Goal: Information Seeking & Learning: Learn about a topic

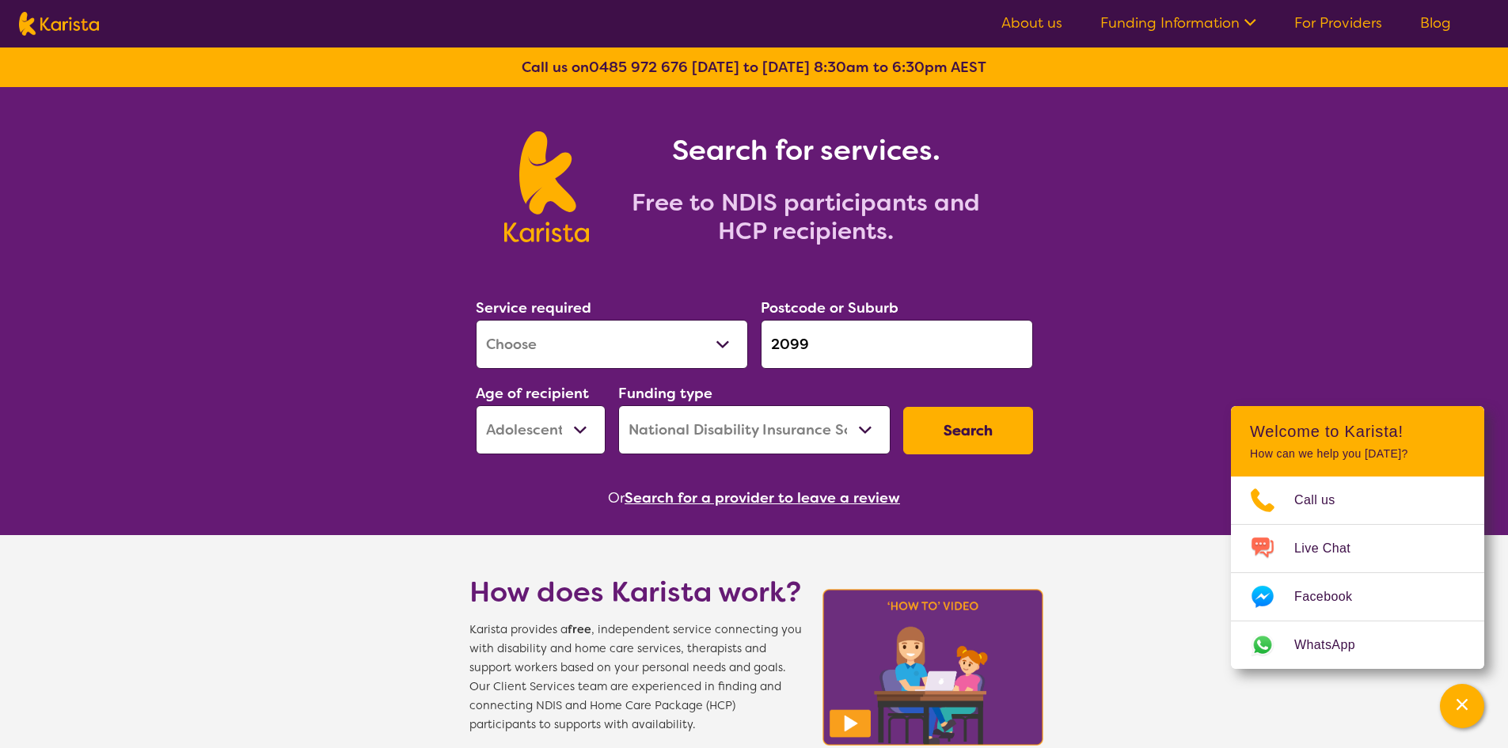
select select "[MEDICAL_DATA]"
select select "AS"
select select "NDIS"
drag, startPoint x: 843, startPoint y: 345, endPoint x: 674, endPoint y: 368, distance: 170.2
click at [674, 369] on div "Service required Allied Health Assistant Assessment ([MEDICAL_DATA] or [MEDICAL…" at bounding box center [754, 375] width 570 height 171
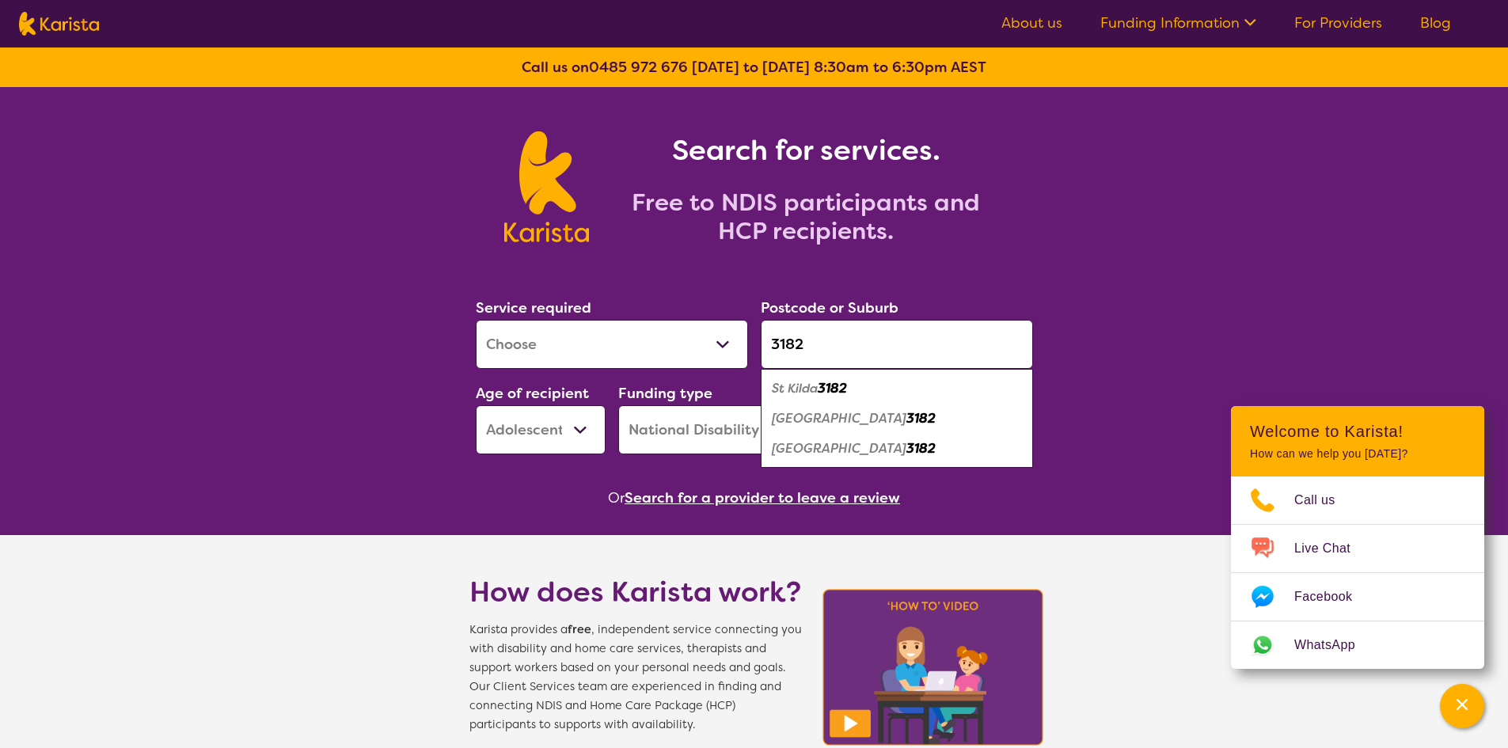
type input "3182"
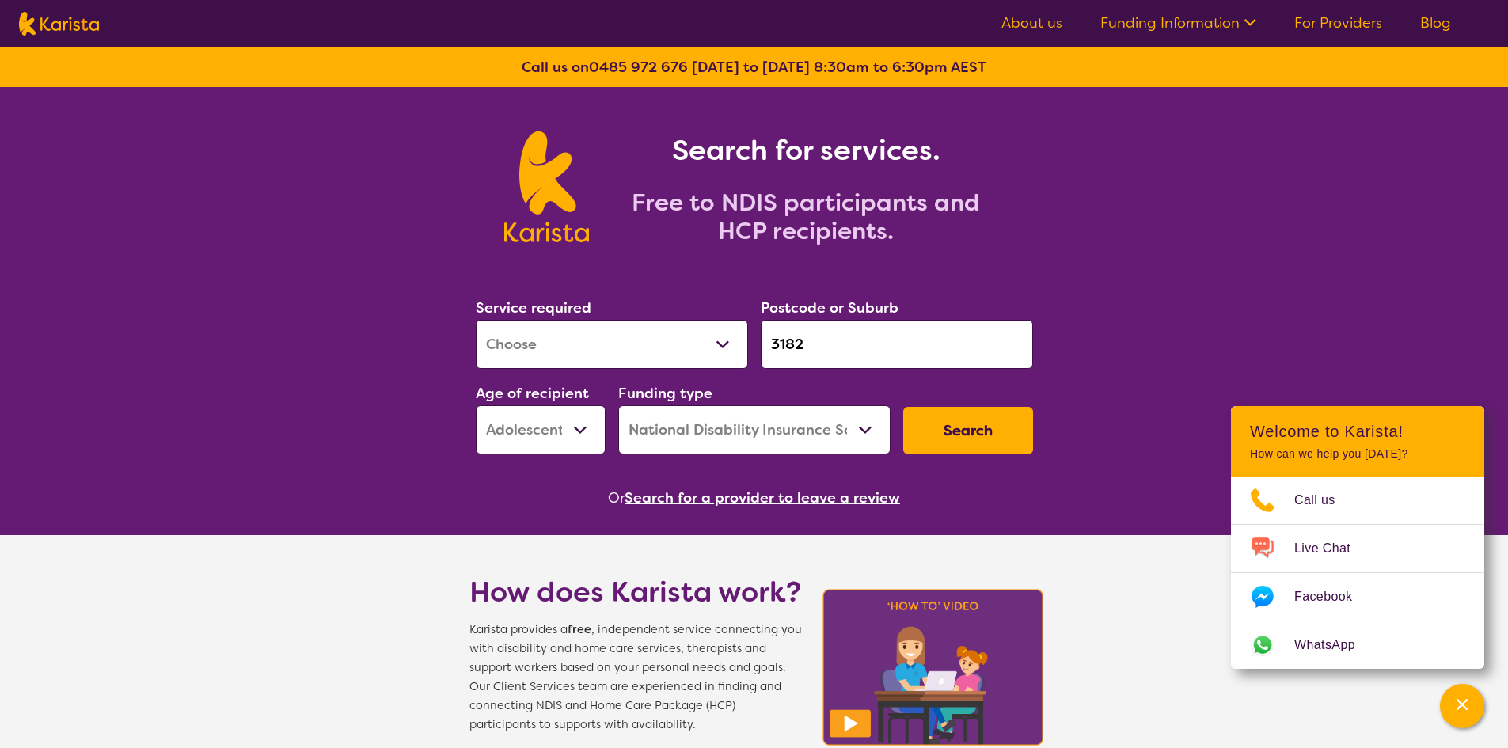
click at [660, 349] on select "Allied Health Assistant Assessment ([MEDICAL_DATA] or [MEDICAL_DATA]) Behaviour…" at bounding box center [612, 344] width 272 height 49
click at [518, 442] on select "Early Childhood - 0 to 9 Child - 10 to 11 Adolescent - 12 to 17 Adult - 18 to 6…" at bounding box center [541, 429] width 130 height 49
select select "AD"
click at [476, 405] on select "Early Childhood - 0 to 9 Child - 10 to 11 Adolescent - 12 to 17 Adult - 18 to 6…" at bounding box center [541, 429] width 130 height 49
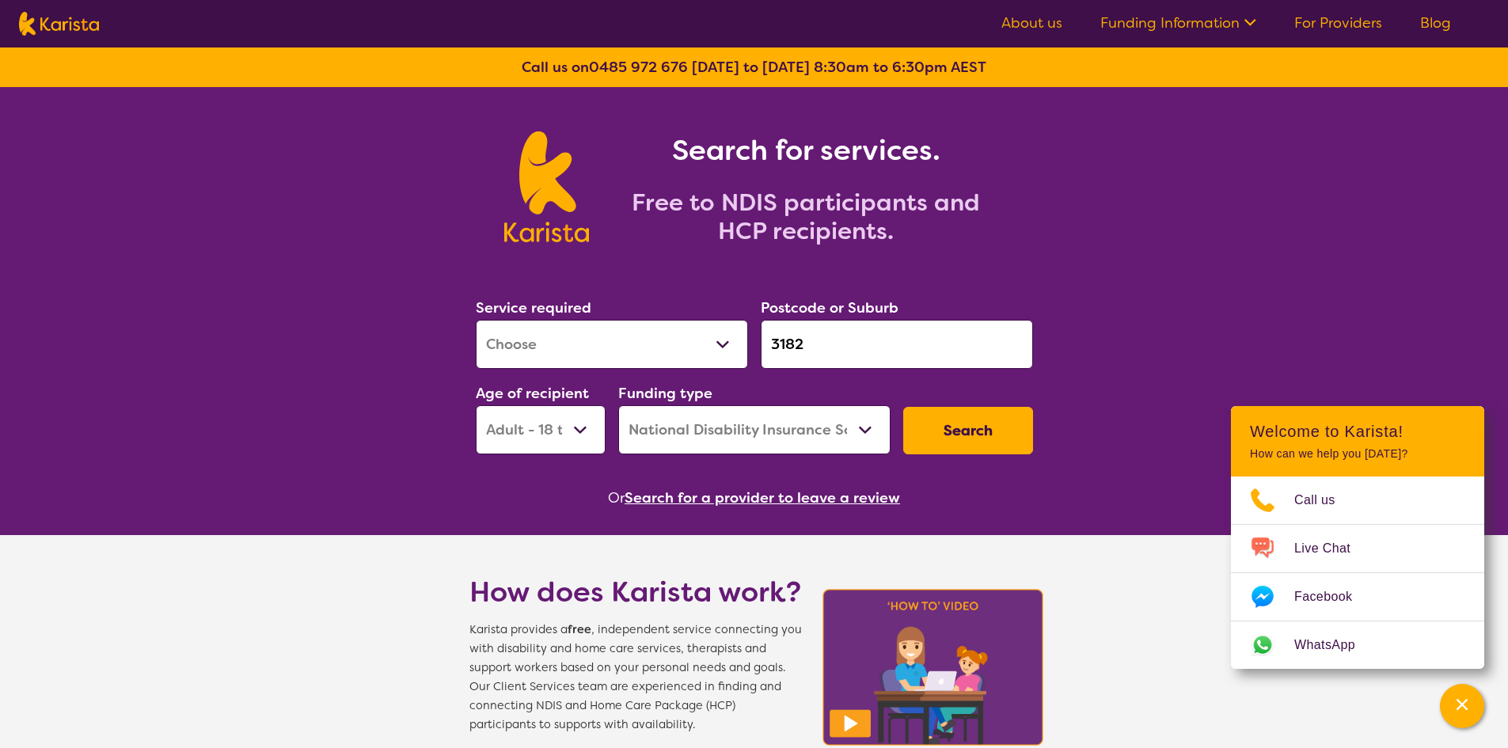
drag, startPoint x: 936, startPoint y: 423, endPoint x: 1020, endPoint y: 736, distance: 323.5
click at [936, 423] on button "Search" at bounding box center [968, 430] width 130 height 47
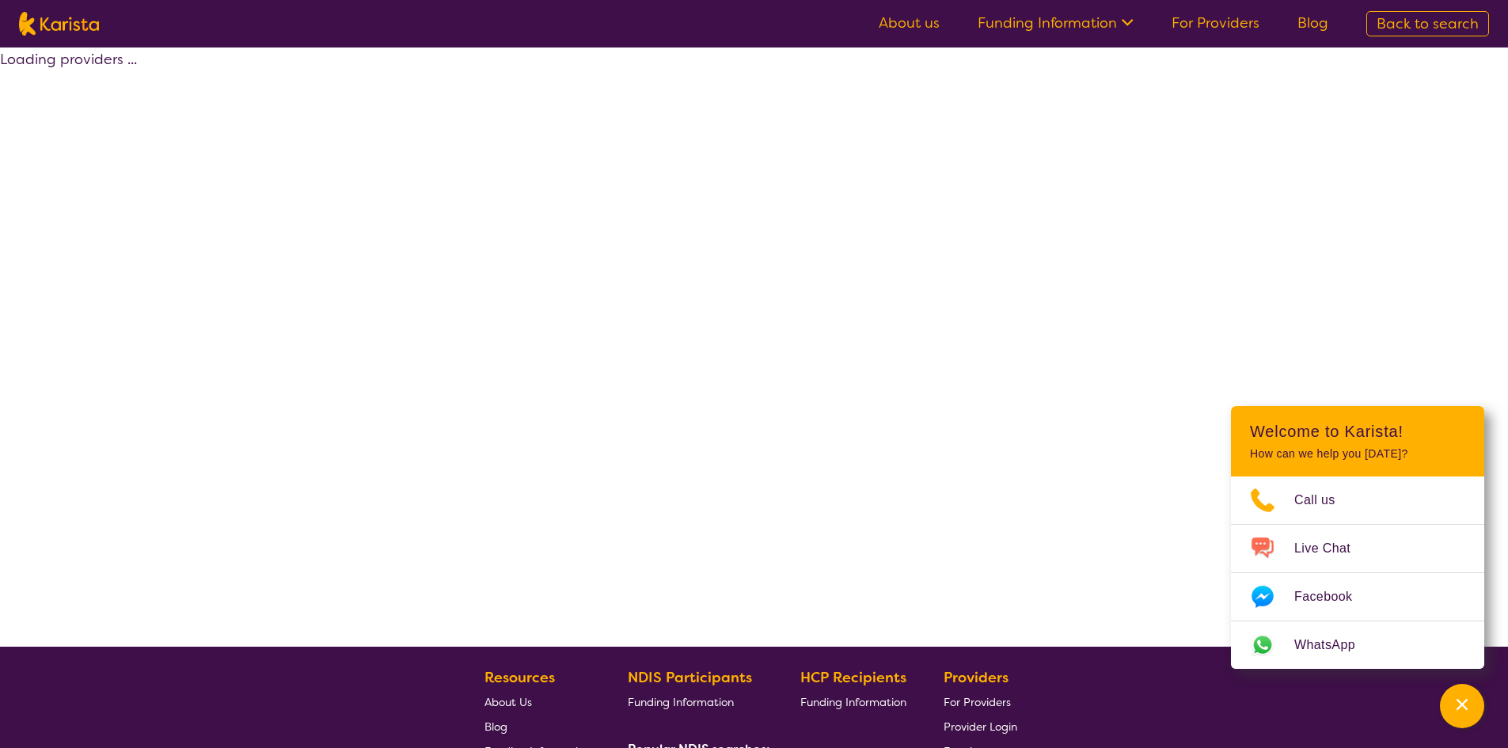
select select "by_score"
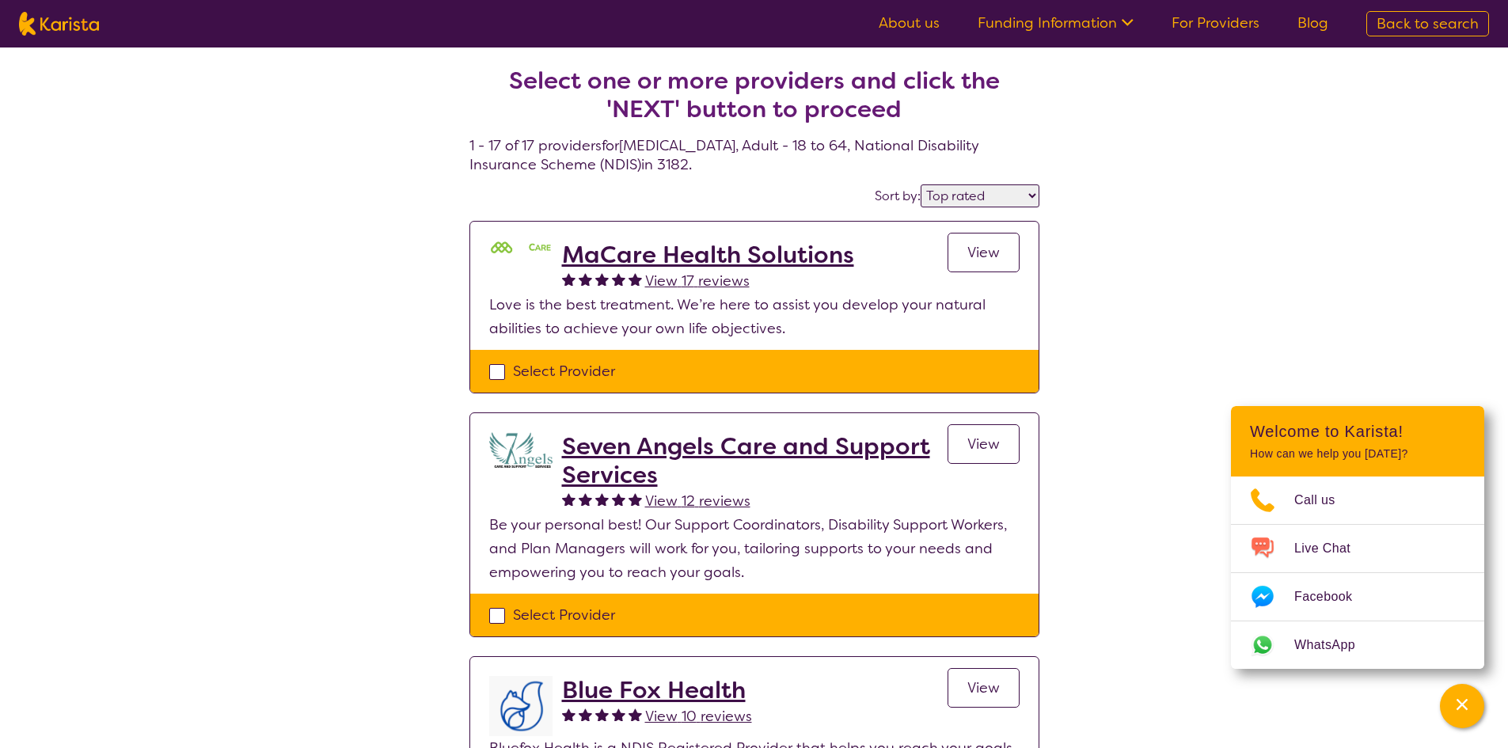
click at [728, 249] on h2 "MaCare Health Solutions" at bounding box center [708, 255] width 292 height 28
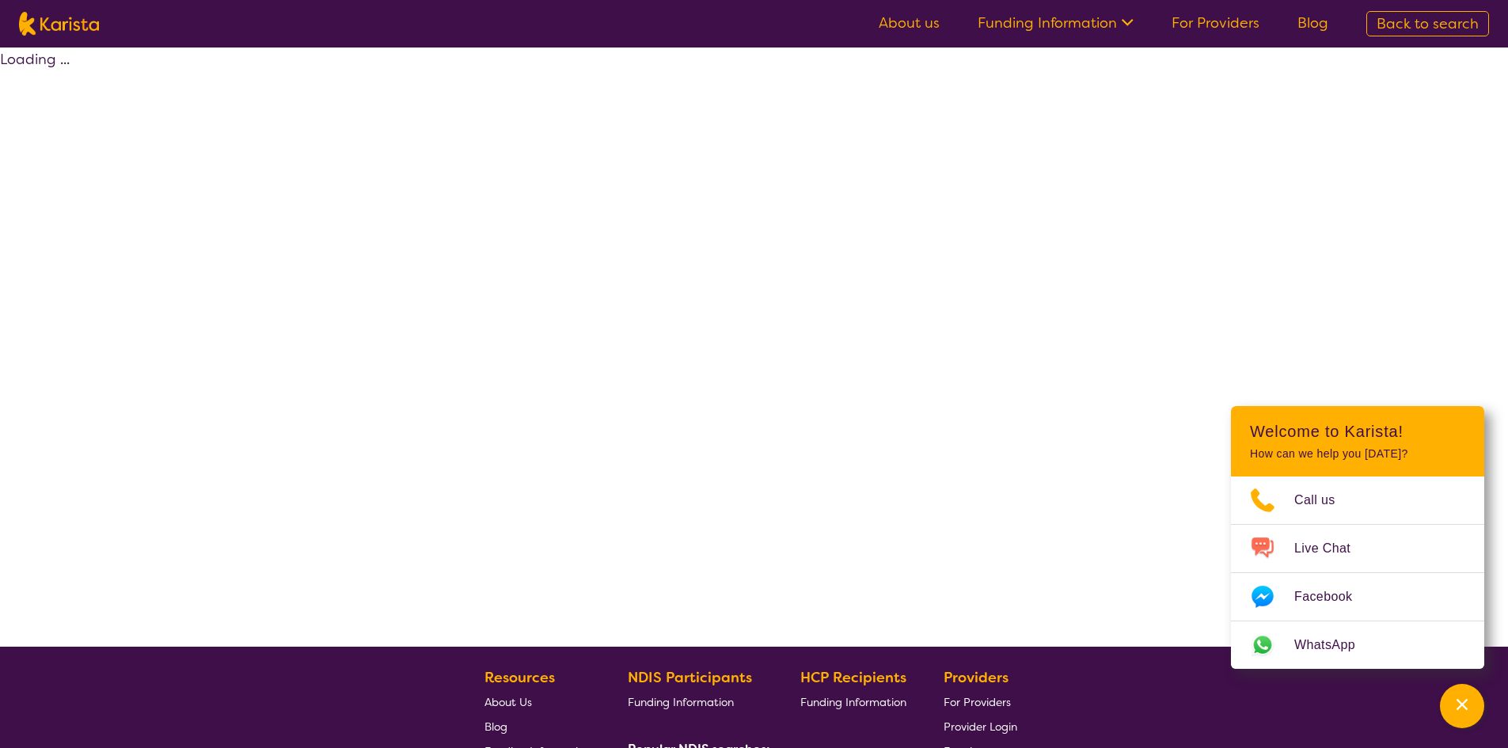
click at [728, 249] on div "Loading ..." at bounding box center [754, 346] width 1508 height 599
